Goal: Task Accomplishment & Management: Manage account settings

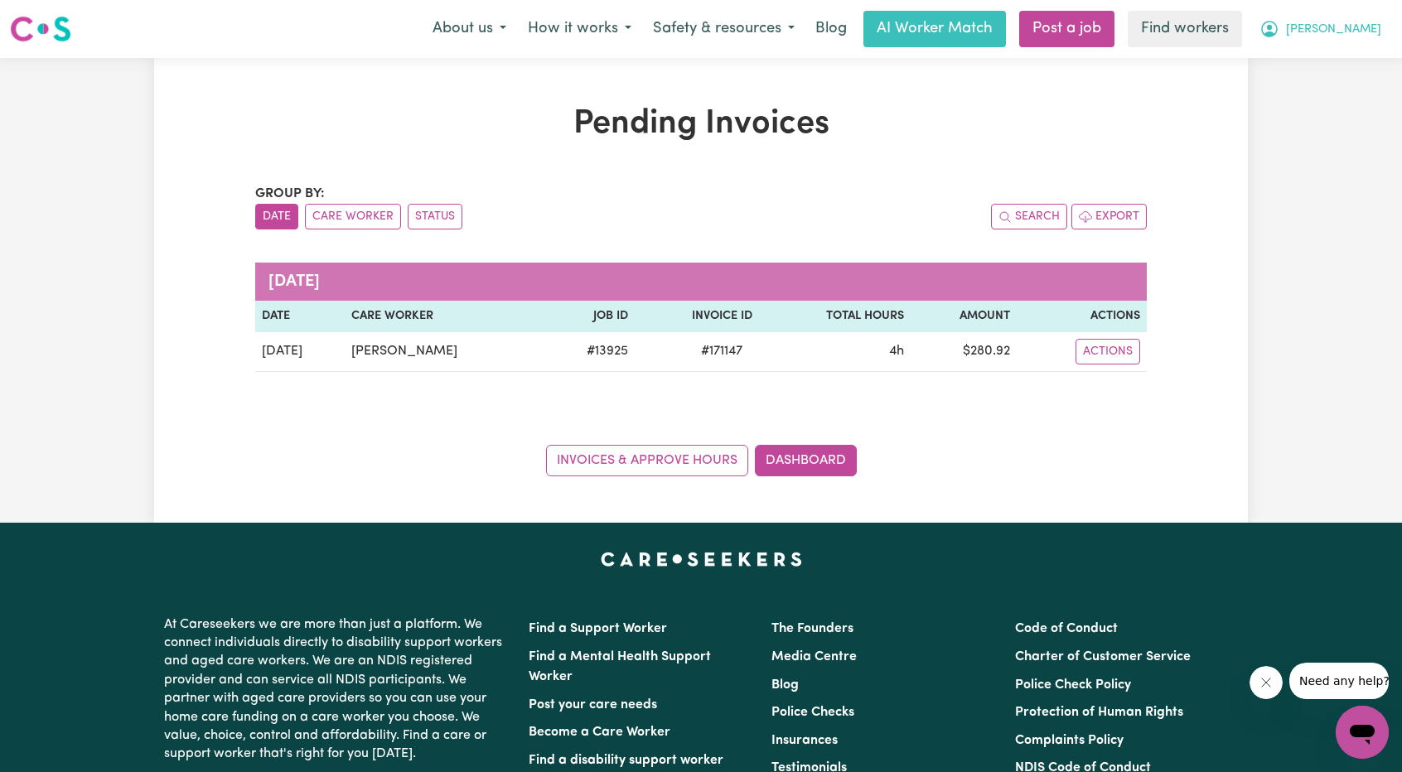
click at [1367, 29] on span "[PERSON_NAME]" at bounding box center [1333, 30] width 95 height 18
click at [1319, 84] on link "Logout" at bounding box center [1326, 95] width 131 height 31
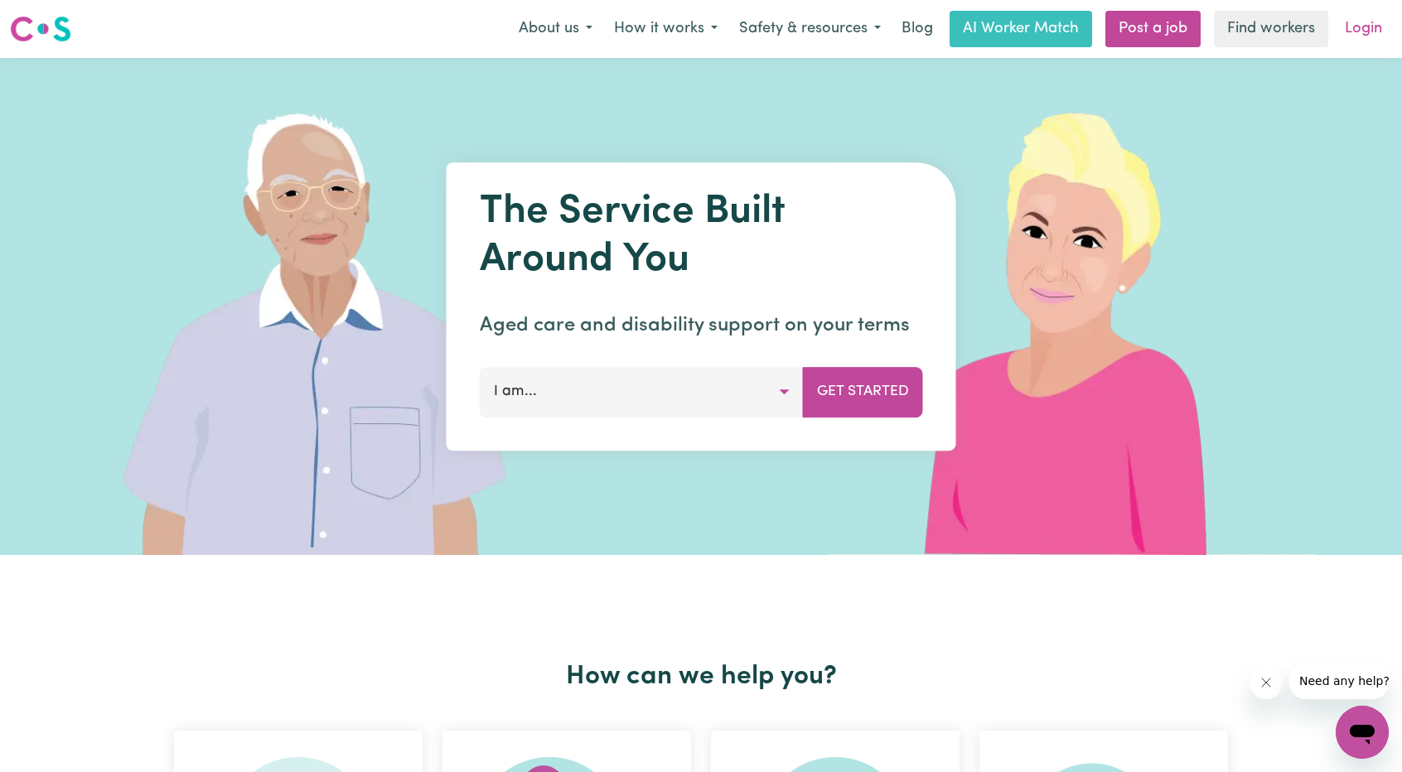
click at [1364, 29] on link "Login" at bounding box center [1363, 29] width 57 height 36
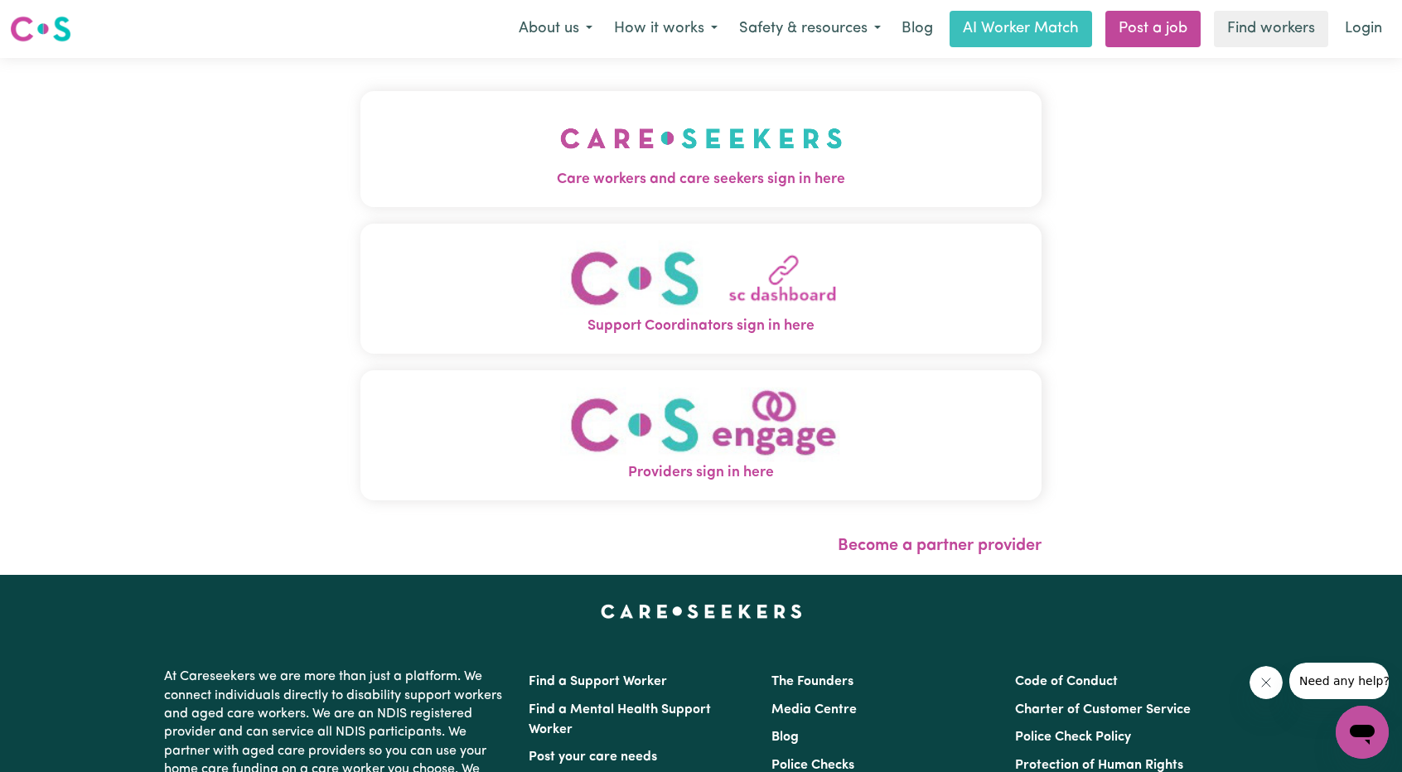
click at [671, 177] on span "Care workers and care seekers sign in here" at bounding box center [701, 180] width 681 height 22
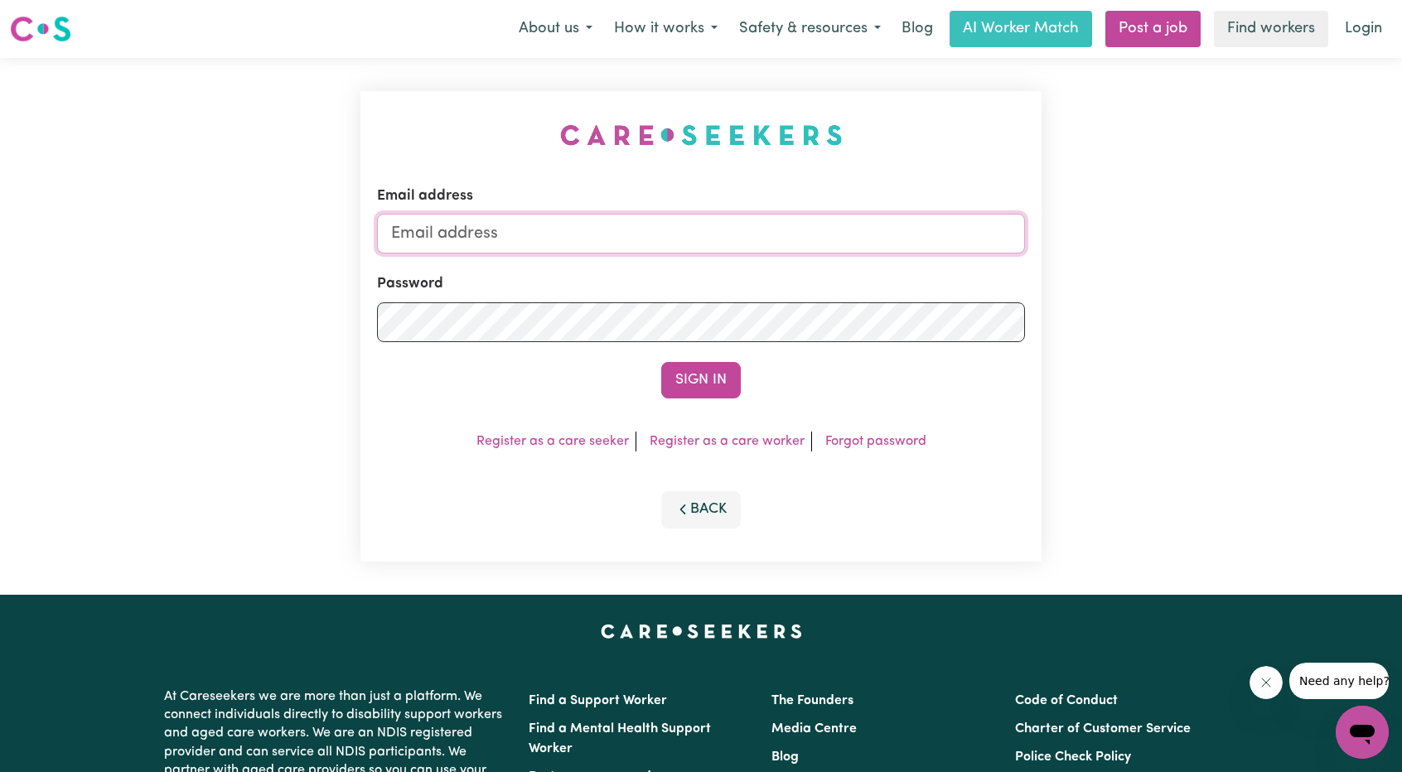
click at [569, 222] on input "Email address" at bounding box center [701, 234] width 648 height 40
drag, startPoint x: 477, startPoint y: 232, endPoint x: 792, endPoint y: 256, distance: 315.8
click at [784, 256] on form "Email address [EMAIL_ADDRESS][PERSON_NAME][DOMAIN_NAME] Password Sign In" at bounding box center [701, 292] width 648 height 213
type input "[EMAIL_ADDRESS][DOMAIN_NAME]"
click at [704, 359] on form "Email address [EMAIL_ADDRESS][DOMAIN_NAME] Password Sign In" at bounding box center [701, 292] width 648 height 213
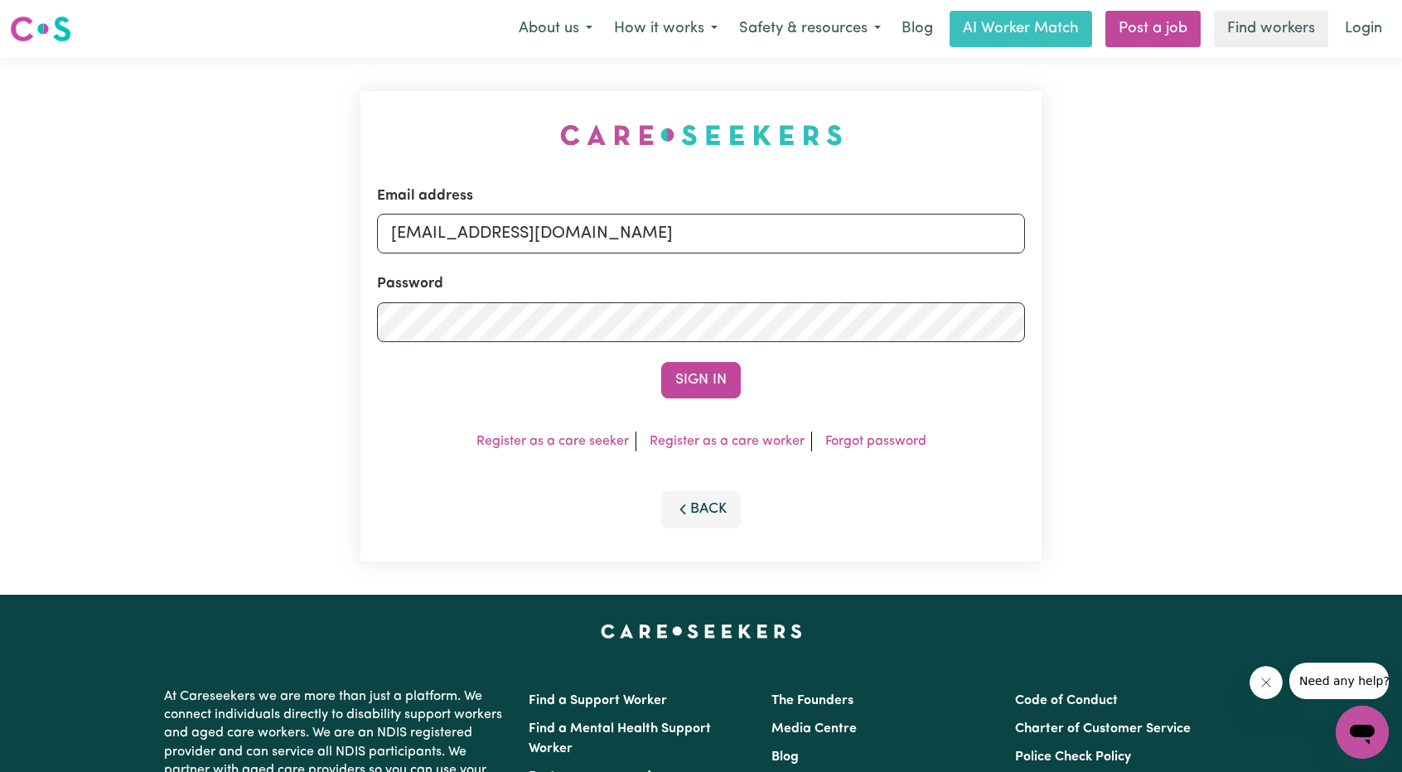
click at [706, 375] on button "Sign In" at bounding box center [701, 380] width 80 height 36
